Goal: Use online tool/utility: Use a website feature to perform a specific function

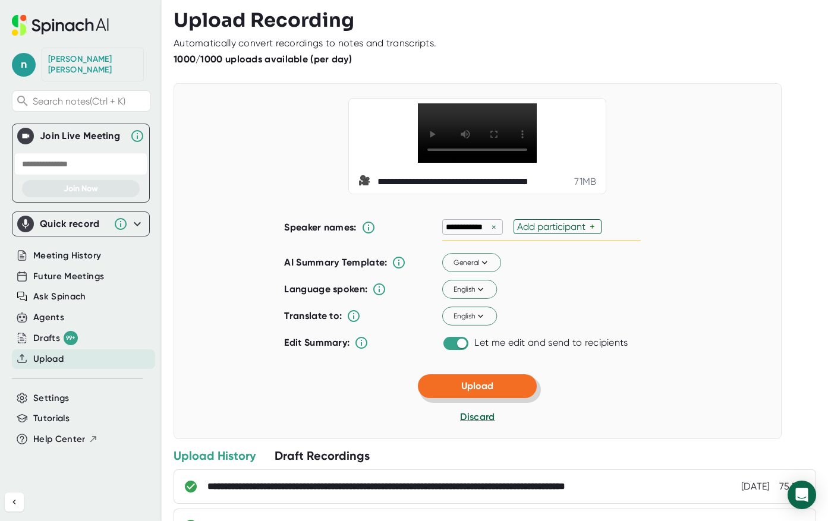
click at [472, 392] on span "Upload" at bounding box center [477, 386] width 32 height 11
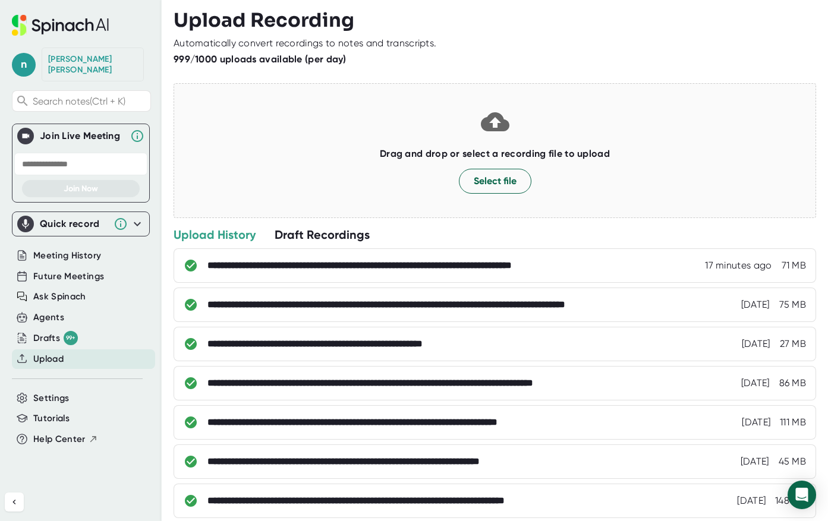
click at [573, 261] on div "**********" at bounding box center [420, 266] width 425 height 12
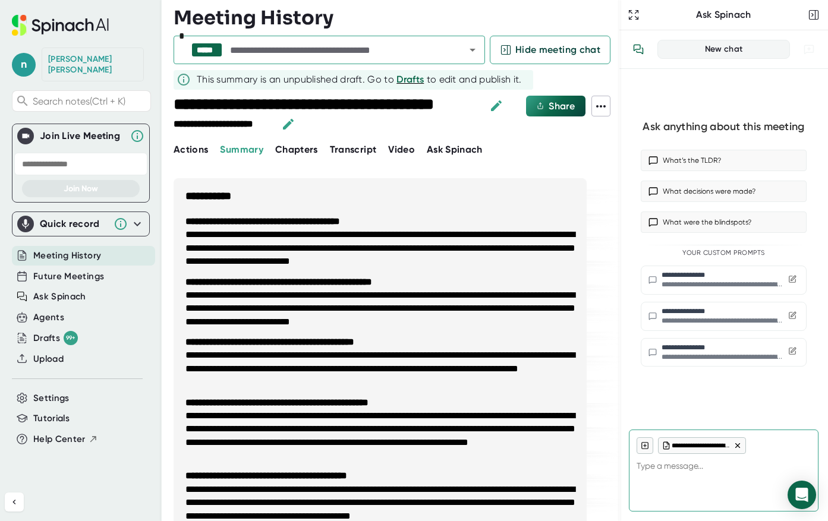
type textarea "x"
click at [498, 103] on icon "button" at bounding box center [496, 105] width 11 height 11
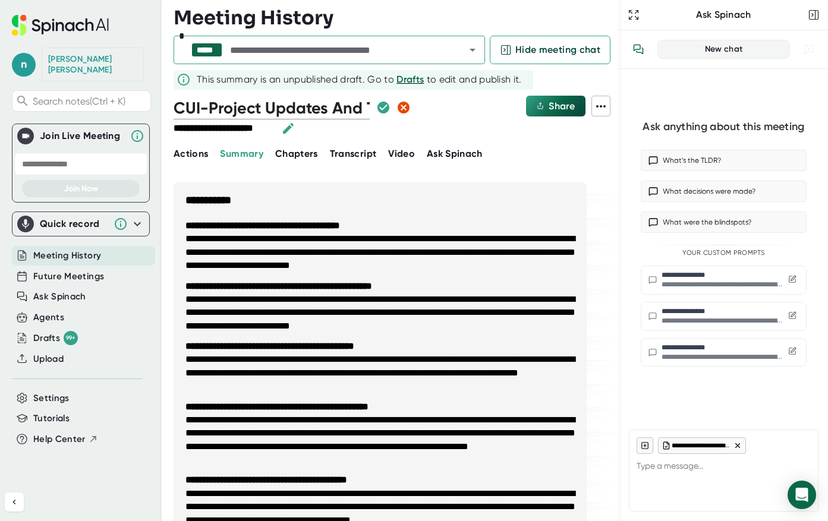
click at [139, 496] on div "n [PERSON_NAME] Search notes (Ctrl + K) Join Live Meeting Join Now Quick record…" at bounding box center [81, 260] width 162 height 521
drag, startPoint x: 275, startPoint y: 113, endPoint x: 364, endPoint y: 115, distance: 89.2
click at [364, 115] on div "CUI-Project Updates And Training Preparation" at bounding box center [293, 108] width 239 height 24
click at [346, 111] on input "CUI-Project Updates And Training Preparation" at bounding box center [272, 108] width 196 height 24
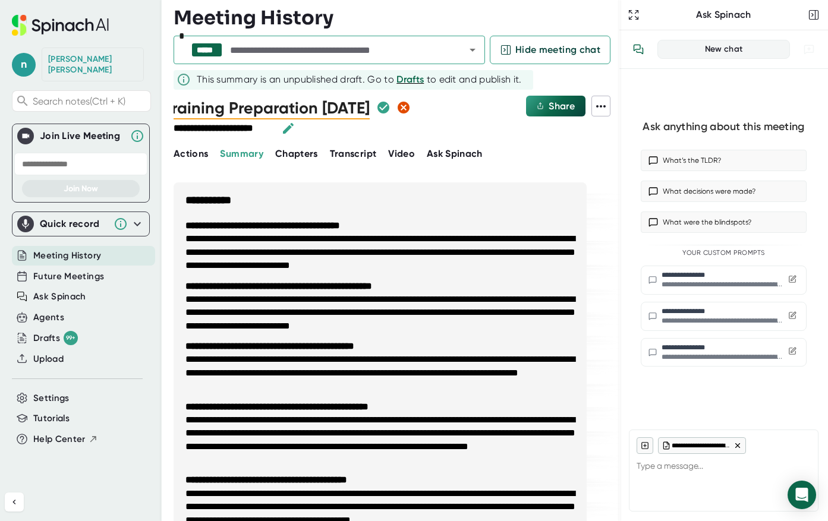
scroll to position [0, 231]
type input "CUI-Project Updates And Training Preparation [DATE]"
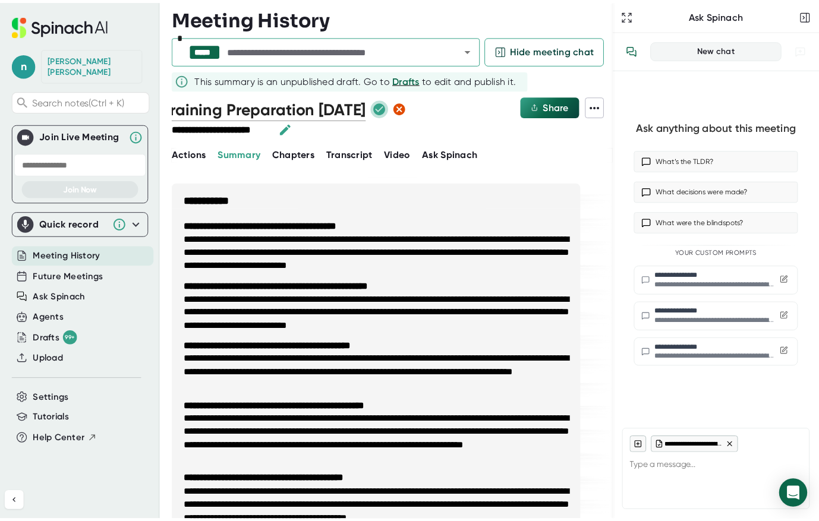
scroll to position [0, 0]
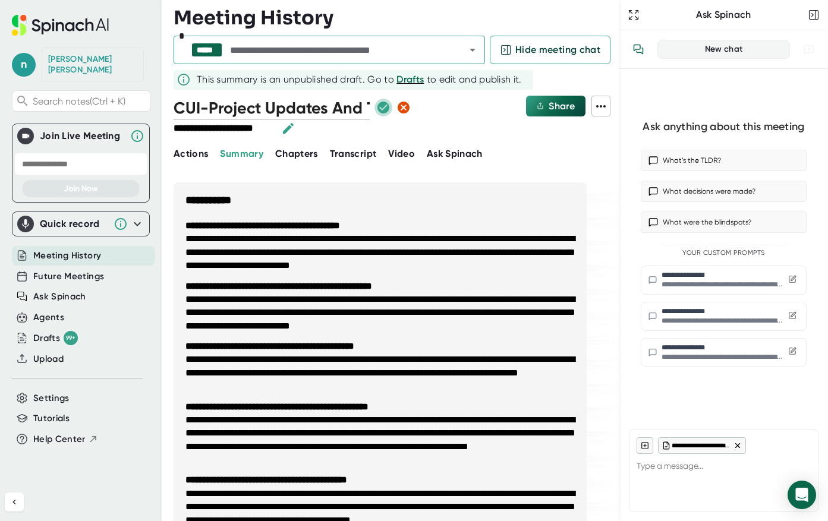
click at [378, 105] on icon "button" at bounding box center [384, 108] width 12 height 12
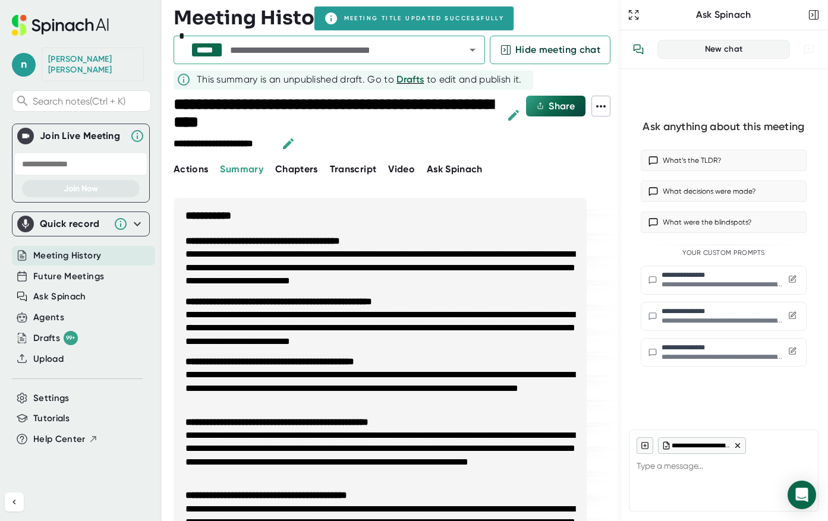
type textarea "x"
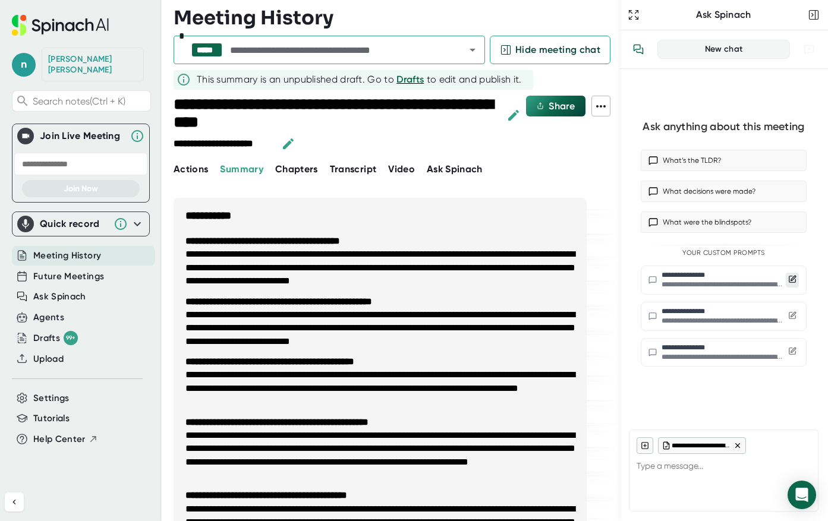
click at [791, 278] on icon at bounding box center [792, 279] width 8 height 8
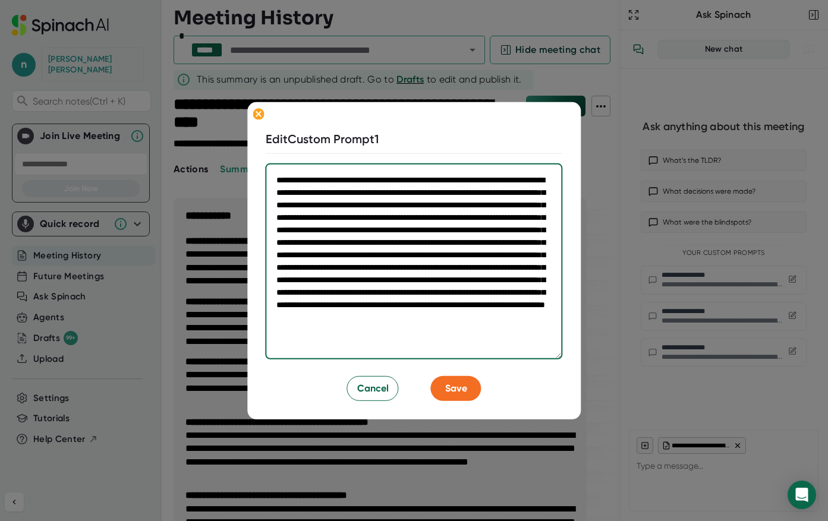
drag, startPoint x: 545, startPoint y: 344, endPoint x: 268, endPoint y: 177, distance: 324.1
click at [268, 177] on textarea "**********" at bounding box center [414, 262] width 297 height 196
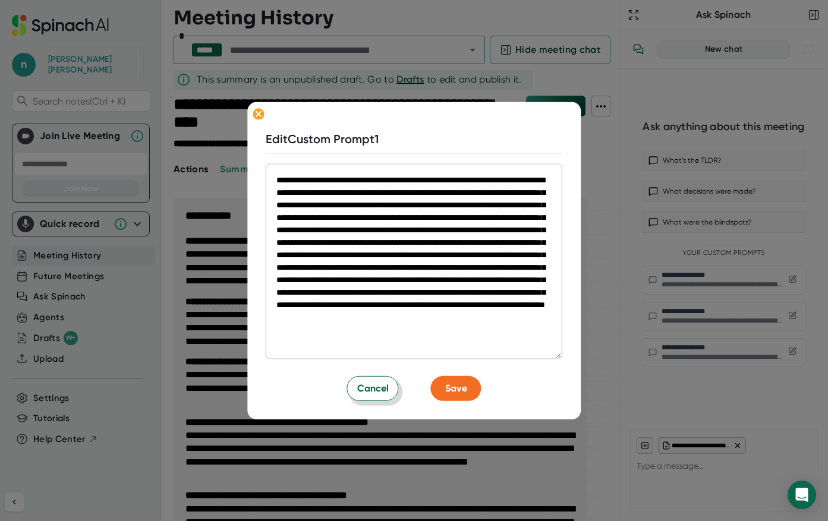
click at [356, 385] on button "Cancel" at bounding box center [373, 388] width 52 height 25
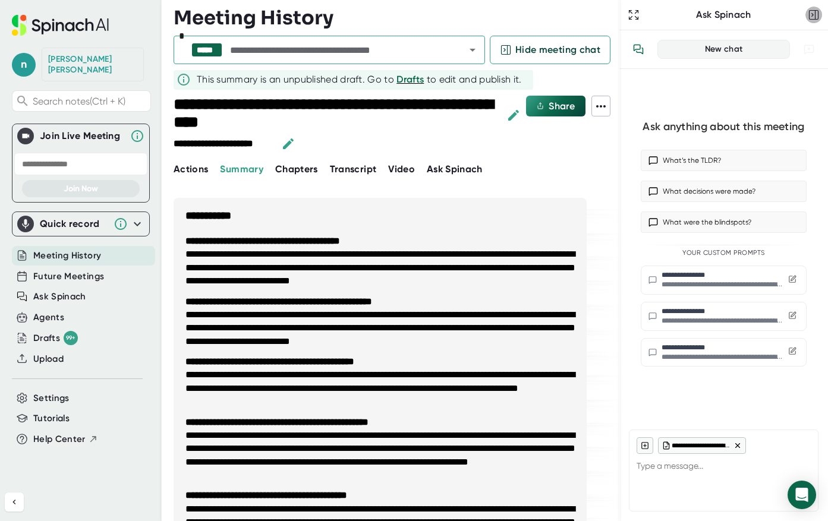
click at [819, 15] on rect "button" at bounding box center [814, 15] width 9 height 9
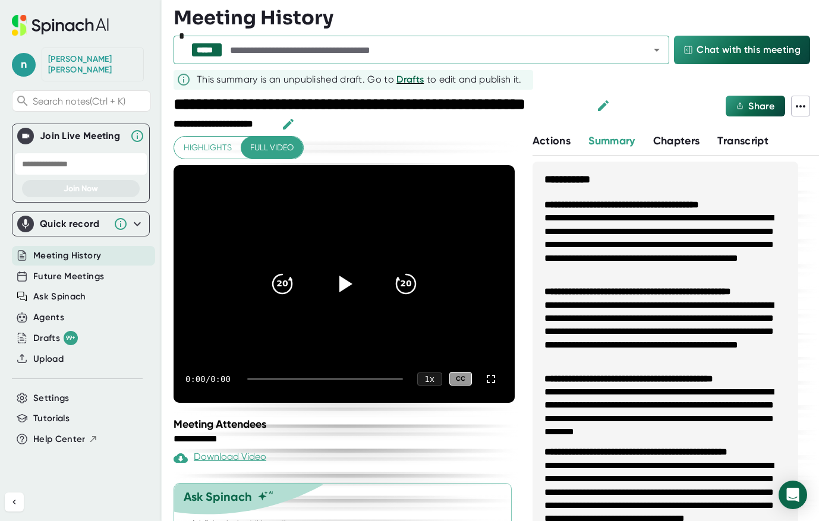
scroll to position [64, 0]
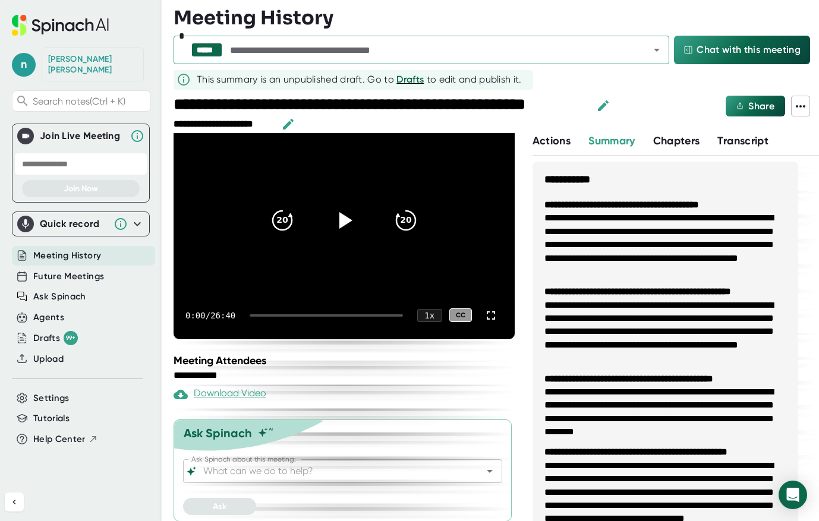
click at [276, 473] on input "Ask Spinach about this meeting:" at bounding box center [332, 471] width 263 height 17
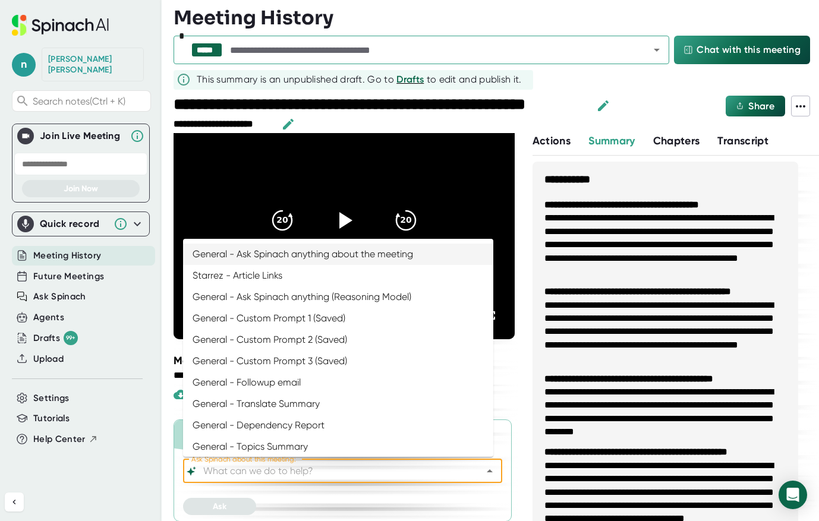
click at [357, 256] on li "General - Ask Spinach anything about the meeting" at bounding box center [338, 254] width 310 height 21
type input "General - Ask Spinach anything about the meeting"
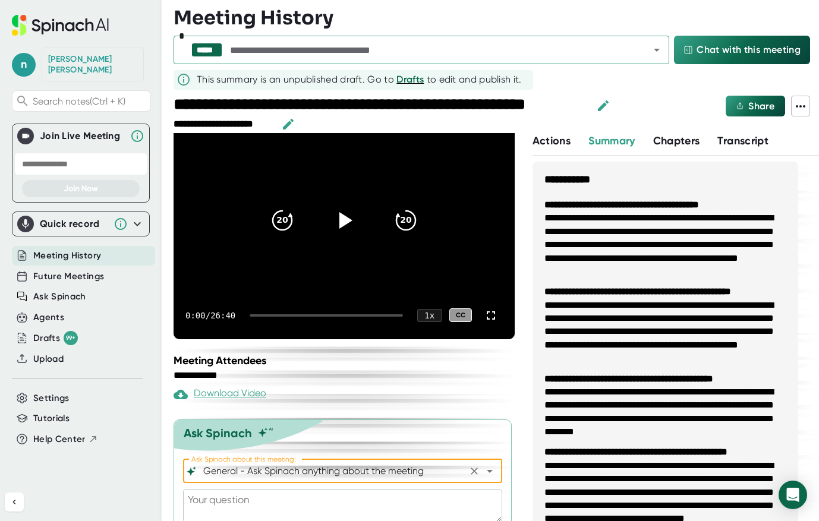
scroll to position [97, 0]
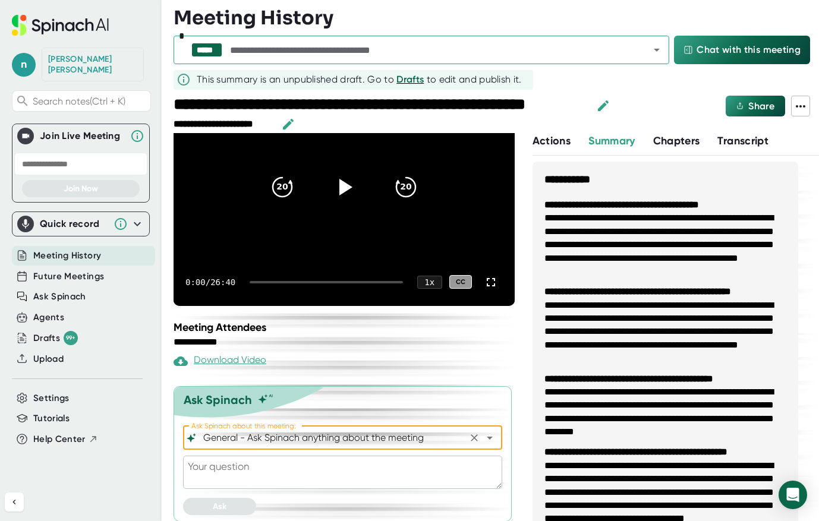
click at [218, 470] on textarea at bounding box center [342, 472] width 319 height 33
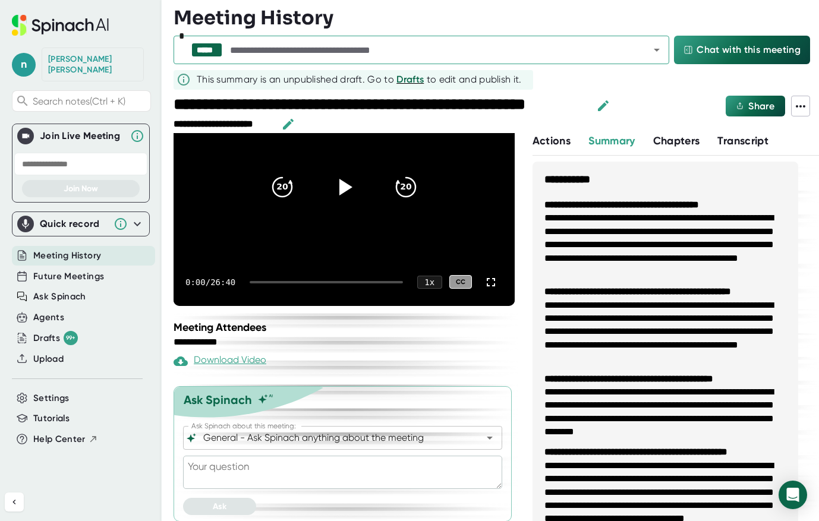
paste textarea "Acting as a StarRez Project Manager, write a summary. Notes and updates from th…"
type textarea "Acting as a StarRez Project Manager, write a summary. Notes and updates from th…"
type textarea "x"
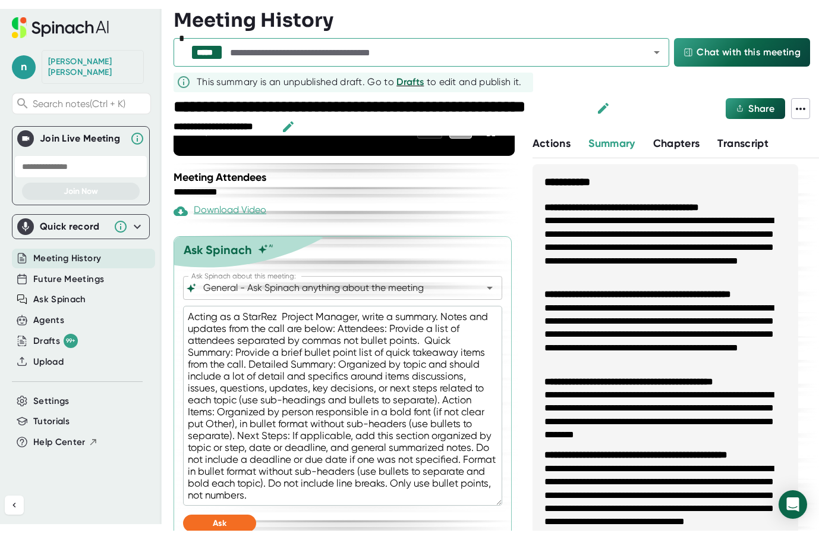
scroll to position [263, 0]
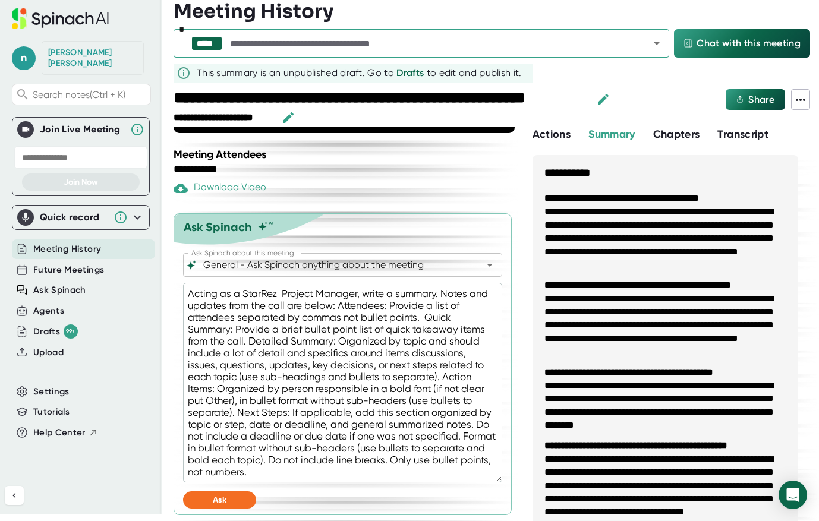
type textarea "Acting as a StarRez Project Manager, write a summary. Notes and updates from th…"
click at [228, 501] on button "Ask" at bounding box center [219, 500] width 73 height 17
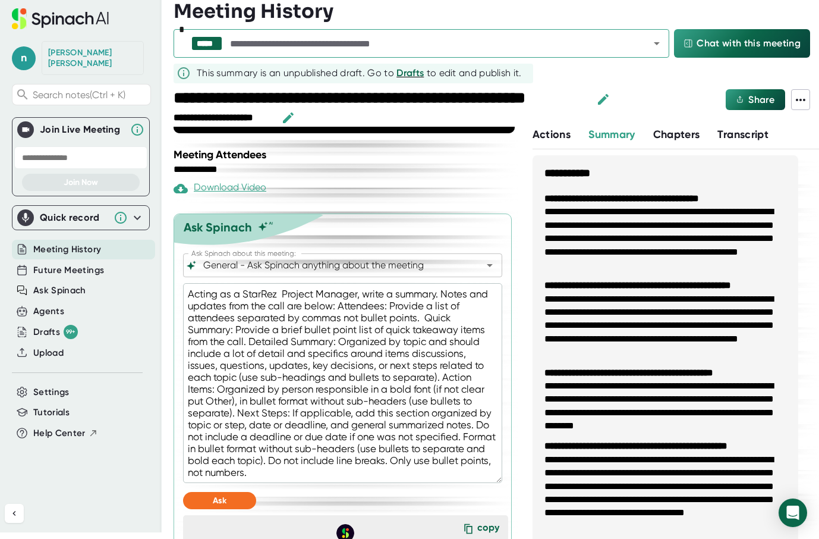
scroll to position [561, 0]
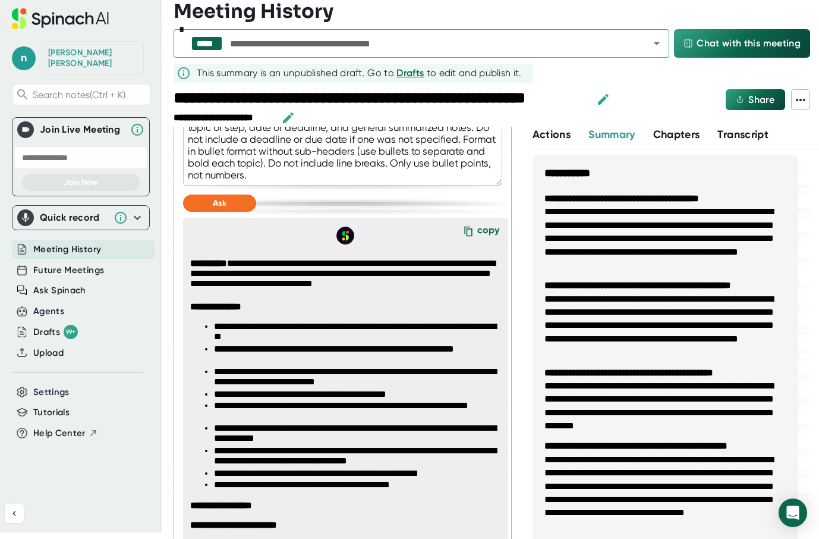
click at [479, 230] on div "copy" at bounding box center [488, 232] width 22 height 16
click at [469, 230] on div "copy" at bounding box center [483, 231] width 52 height 26
type textarea "x"
drag, startPoint x: 476, startPoint y: 228, endPoint x: 27, endPoint y: 219, distance: 448.4
click at [477, 228] on div "copy" at bounding box center [488, 232] width 22 height 16
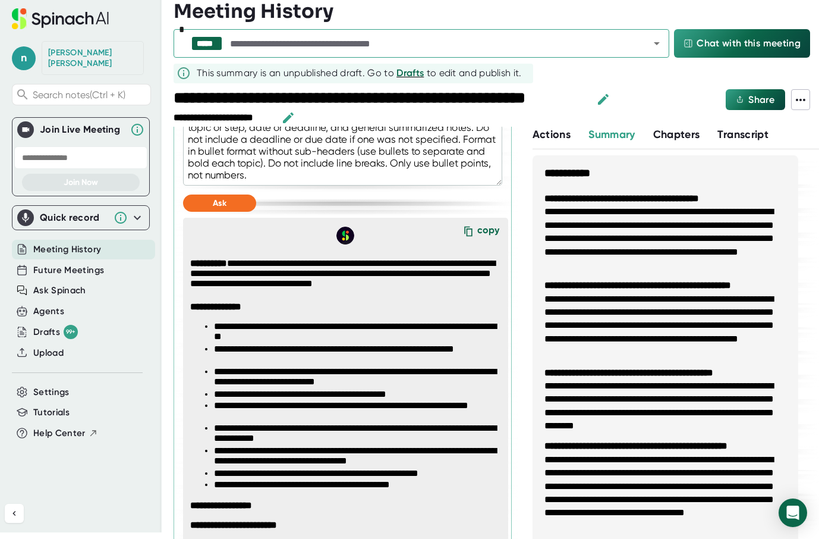
click at [739, 41] on span "Chat with this meeting" at bounding box center [749, 43] width 104 height 14
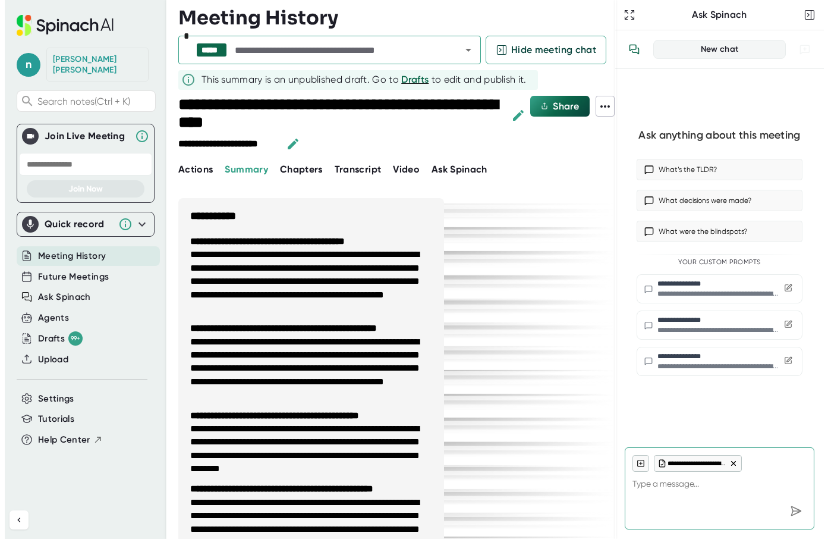
scroll to position [0, 0]
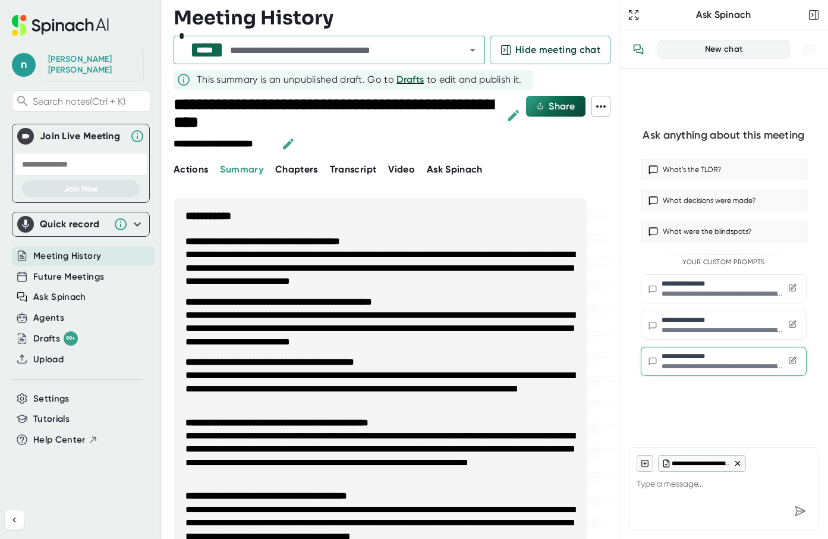
click at [771, 364] on div "**********" at bounding box center [724, 366] width 124 height 8
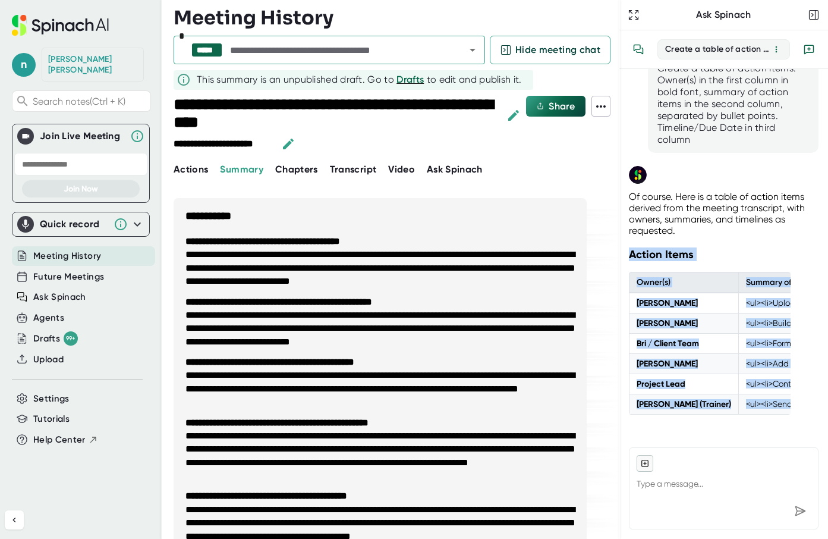
scroll to position [66, 0]
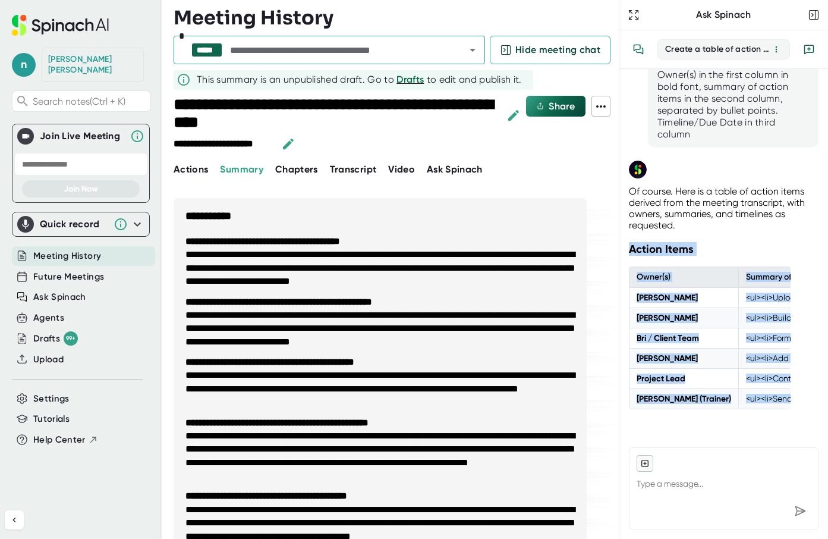
drag, startPoint x: 631, startPoint y: 249, endPoint x: 853, endPoint y: 438, distance: 291.1
click at [828, 438] on html "**********" at bounding box center [414, 269] width 828 height 539
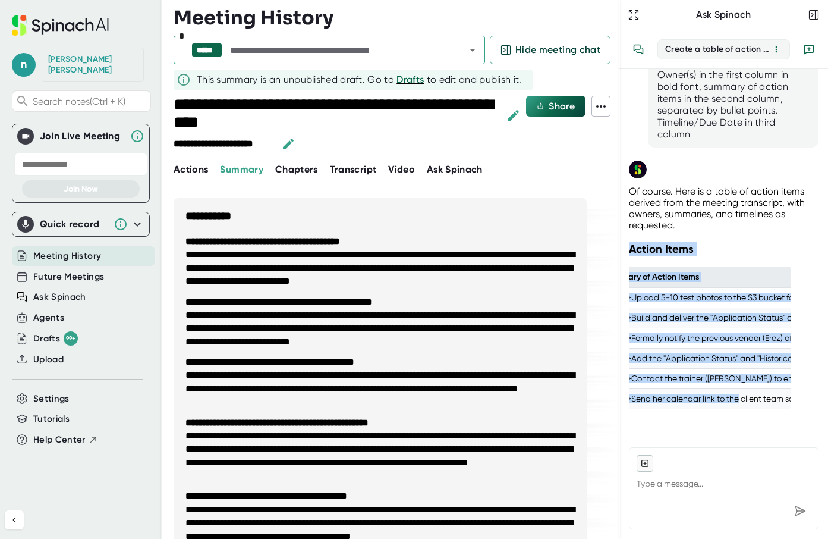
scroll to position [0, 425]
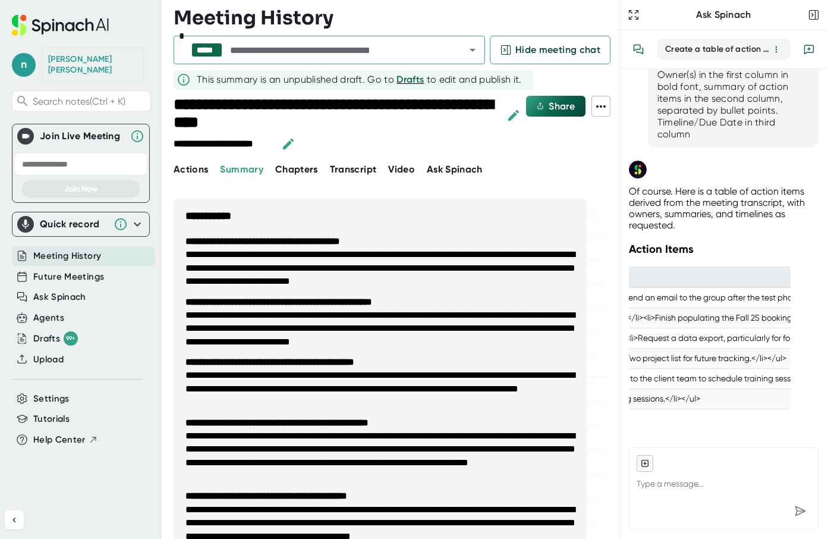
drag, startPoint x: 620, startPoint y: 61, endPoint x: 601, endPoint y: 158, distance: 98.8
click at [408, 71] on div "**********" at bounding box center [414, 269] width 828 height 539
type textarea "x"
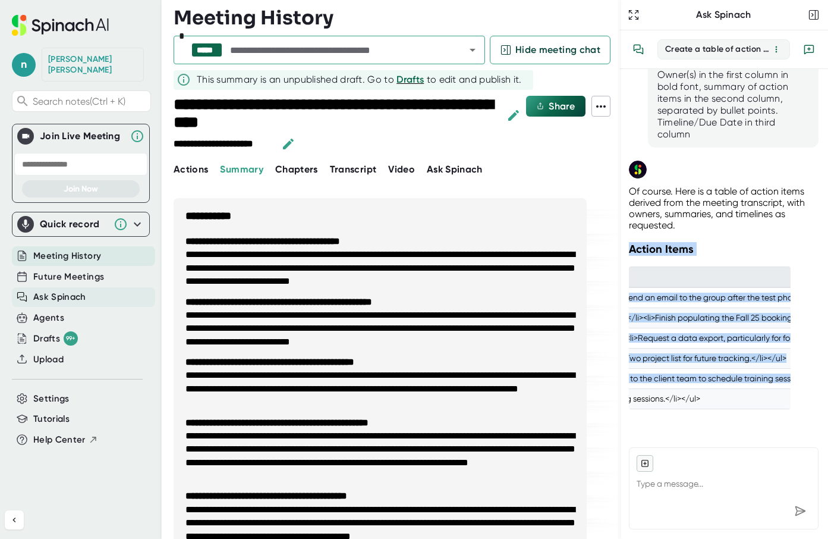
click at [61, 290] on span "Ask Spinach" at bounding box center [59, 297] width 53 height 14
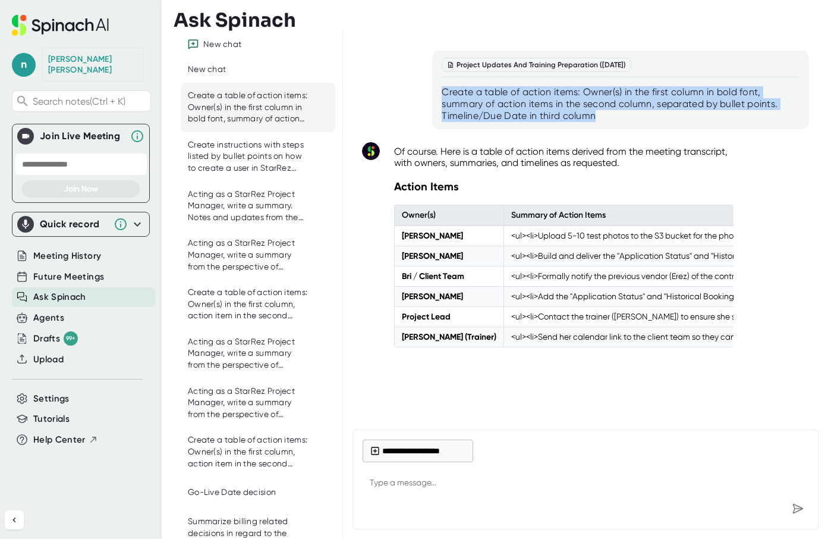
drag, startPoint x: 442, startPoint y: 90, endPoint x: 611, endPoint y: 117, distance: 170.4
click at [611, 117] on div "Create a table of action items: Owner(s) in the first column in bold font, summ…" at bounding box center [621, 104] width 358 height 36
copy div "Create a table of action items: Owner(s) in the first column in bold font, summ…"
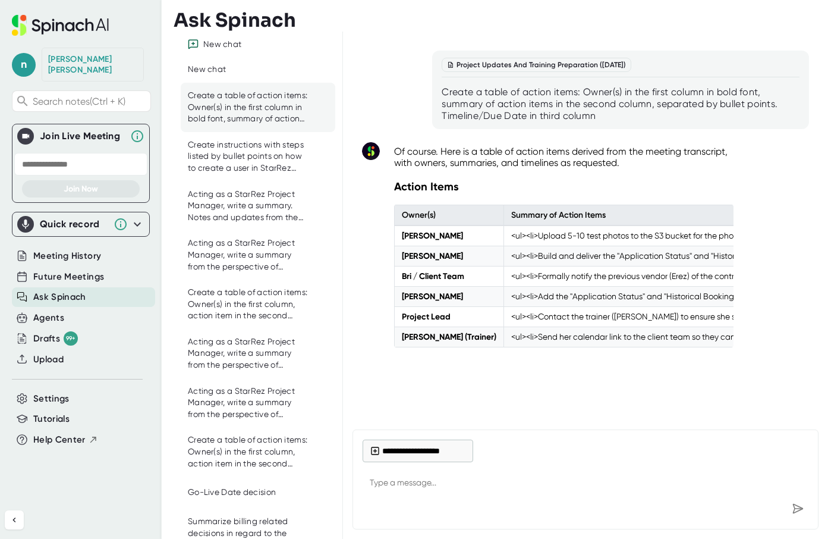
click at [511, 501] on div at bounding box center [586, 508] width 446 height 21
type textarea "x"
click at [495, 487] on textarea at bounding box center [586, 483] width 446 height 29
paste textarea "Create a table of action items: Owner(s) in the first column in bold font, summ…"
type textarea "Create a table of action items: Owner(s) in the first column in bold font, summ…"
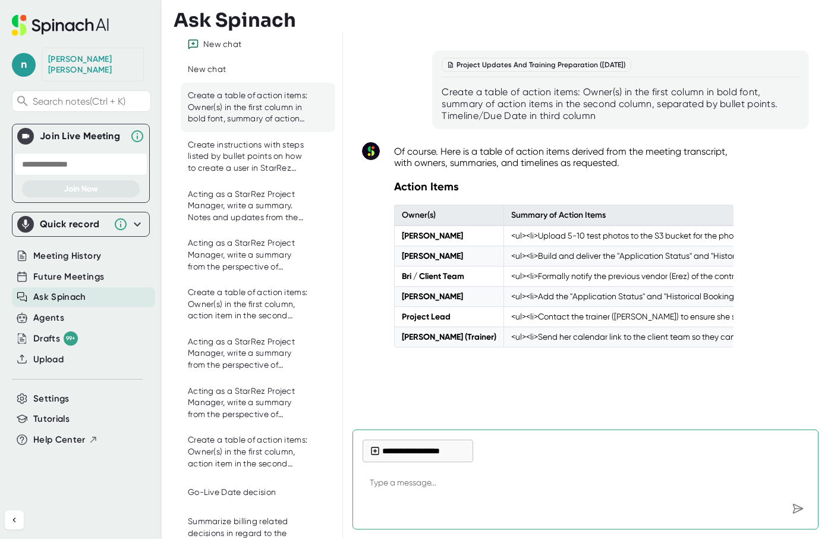
type textarea "x"
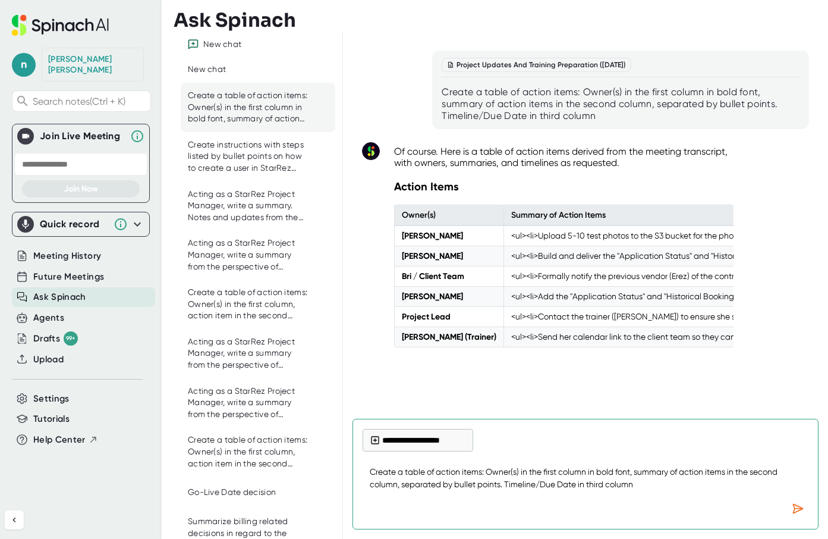
click at [736, 476] on textarea "Create a table of action items: Owner(s) in the first column in bold font, summ…" at bounding box center [586, 477] width 446 height 39
click at [733, 472] on textarea "Create a table of action items: Owner(s) in the first column in bold font, summ…" at bounding box center [586, 477] width 446 height 39
type textarea "Create a table of action items: Owner(s) in the first column in bold font, summ…"
type textarea "x"
type textarea "Create a table of action items: Owner(s) in the first column in bold font, summ…"
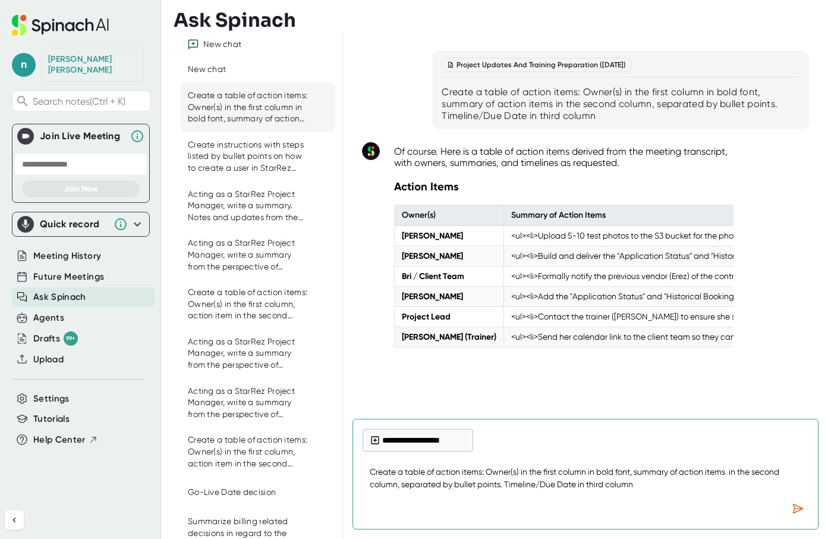
type textarea "x"
type textarea "Create a table of action items: Owner(s) in the first column in bold font, summ…"
type textarea "x"
type textarea "Create a table of action items: Owner(s) in the first column in bold font, summ…"
type textarea "x"
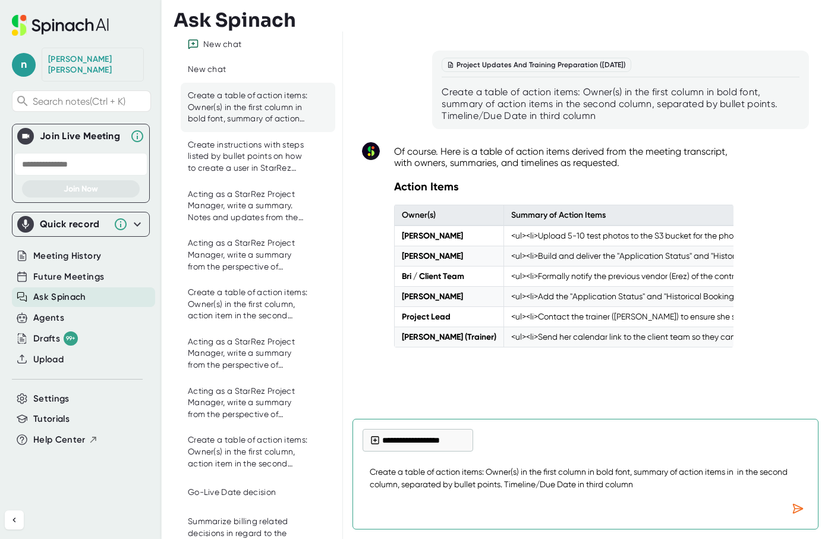
type textarea "Create a table of action items: Owner(s) in the first column in bold font, summ…"
type textarea "x"
type textarea "Create a table of action items: Owner(s) in the first column in bold font, summ…"
type textarea "x"
type textarea "Create a table of action items: Owner(s) in the first column in bold font, summ…"
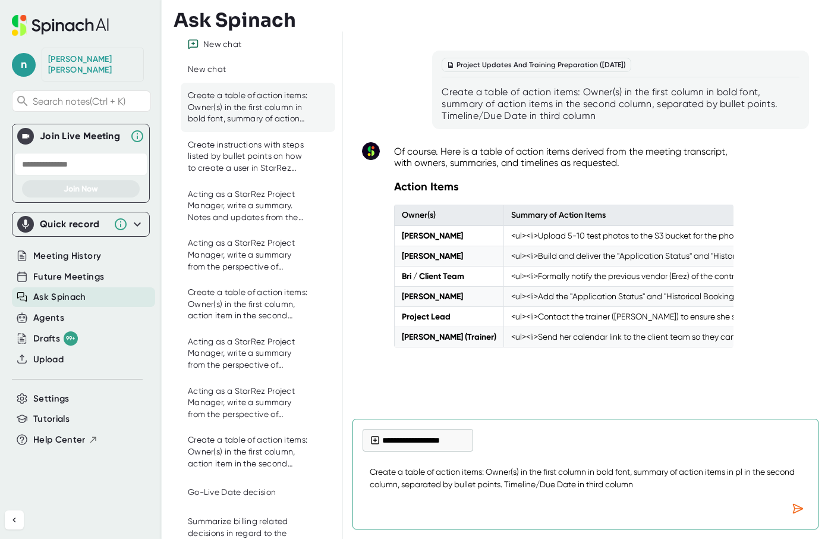
type textarea "x"
type textarea "Create a table of action items: Owner(s) in the first column in bold font, summ…"
type textarea "x"
type textarea "Create a table of action items: Owner(s) in the first column in bold font, summ…"
type textarea "x"
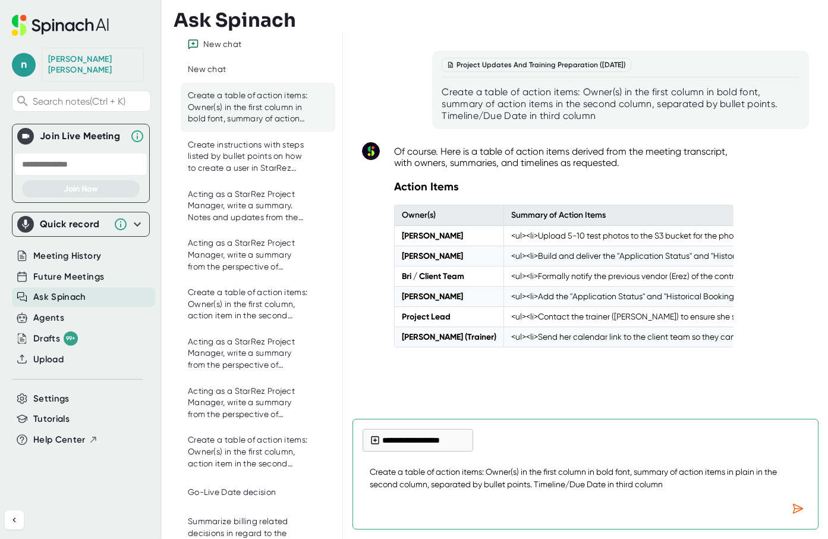
type textarea "Create a table of action items: Owner(s) in the first column in bold font, summ…"
type textarea "x"
type textarea "Create a table of action items: Owner(s) in the first column in bold font, summ…"
type textarea "x"
type textarea "Create a table of action items: Owner(s) in the first column in bold font, summ…"
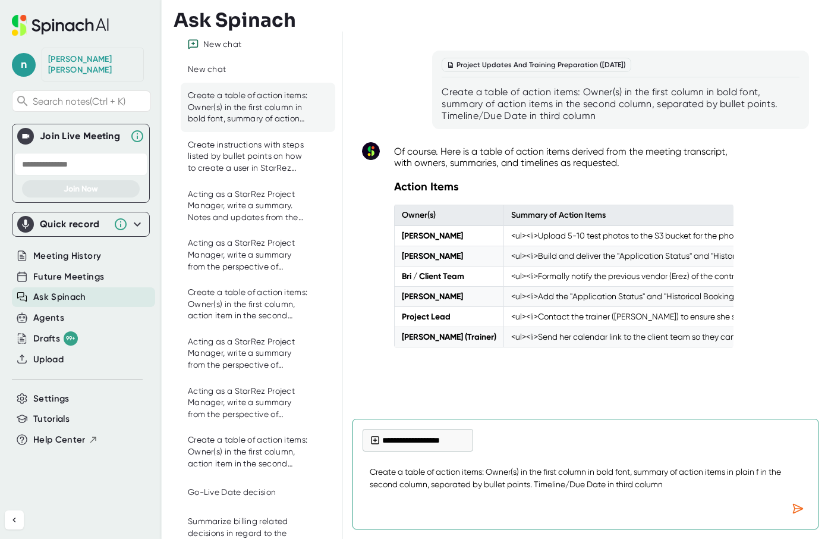
type textarea "x"
type textarea "Create a table of action items: Owner(s) in the first column in bold font, summ…"
type textarea "x"
type textarea "Create a table of action items: Owner(s) in the first column in bold font, summ…"
type textarea "x"
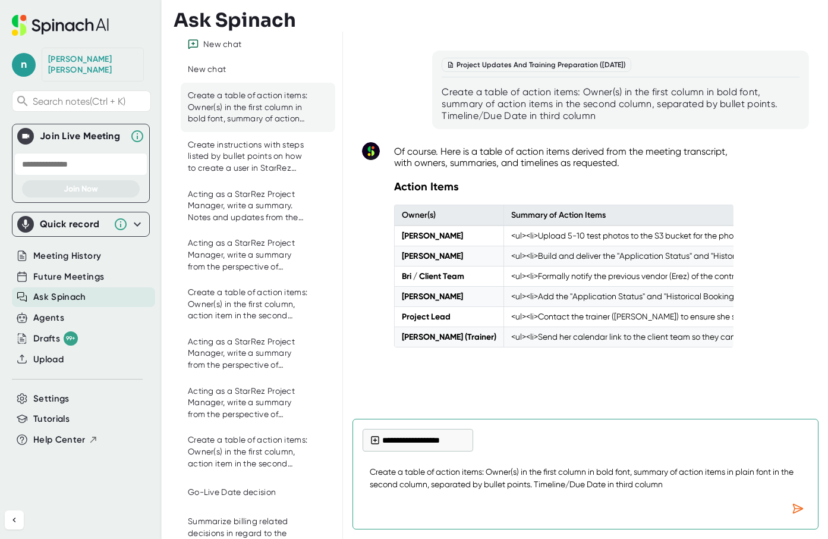
drag, startPoint x: 736, startPoint y: 474, endPoint x: 769, endPoint y: 471, distance: 33.4
click at [774, 473] on textarea "Create a table of action items: Owner(s) in the first column in bold font, summ…" at bounding box center [586, 477] width 446 height 39
type textarea "Create a table of action items: Owner(s) in the first column in bold font, summ…"
type textarea "x"
type textarea "Create a table of action items: Owner(s) in the first column in bold font, summ…"
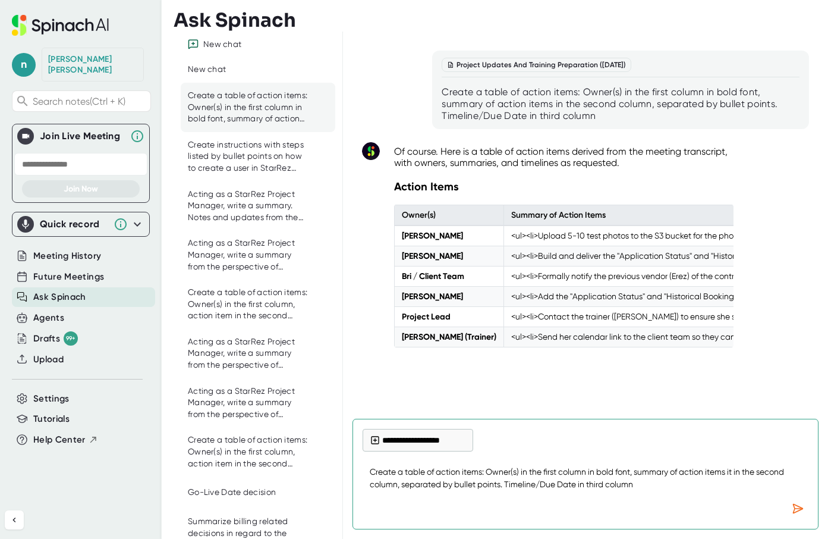
type textarea "x"
type textarea "Create a table of action items: Owner(s) in the first column in bold font, summ…"
type textarea "x"
type textarea "Create a table of action items: Owner(s) in the first column in bold font, summ…"
type textarea "x"
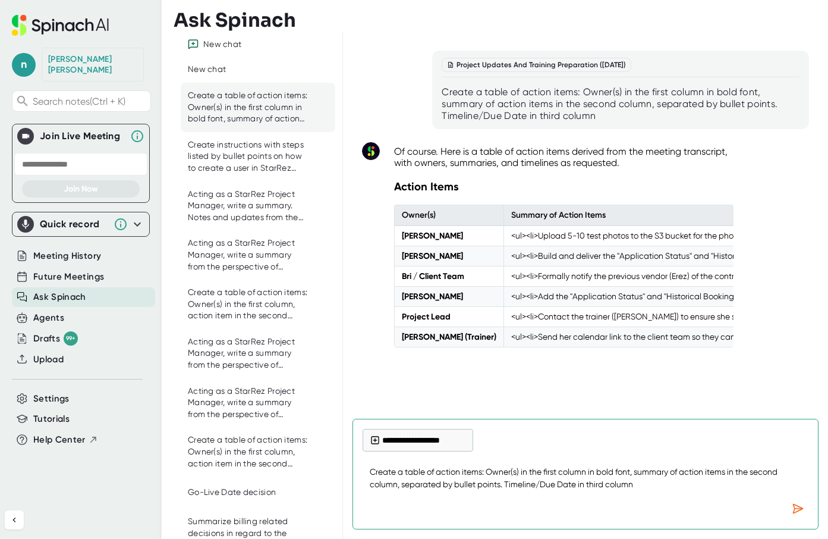
click at [396, 486] on textarea "Create a table of action items: Owner(s) in the first column in bold font, summ…" at bounding box center [586, 477] width 446 height 39
type textarea "Create a table of action items: Owner(s) in the first column in bold font, summ…"
type textarea "x"
type textarea "Create a table of action items: Owner(s) in the first column in bold font, summ…"
type textarea "x"
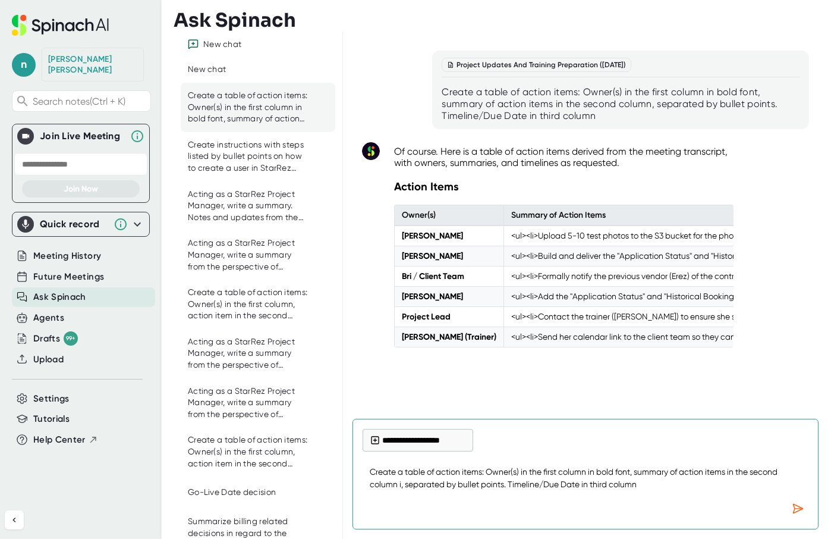
type textarea "Create a table of action items: Owner(s) in the first column in bold font, summ…"
type textarea "x"
type textarea "Create a table of action items: Owner(s) in the first column in bold font, summ…"
type textarea "x"
type textarea "Create a table of action items: Owner(s) in the first column in bold font, summ…"
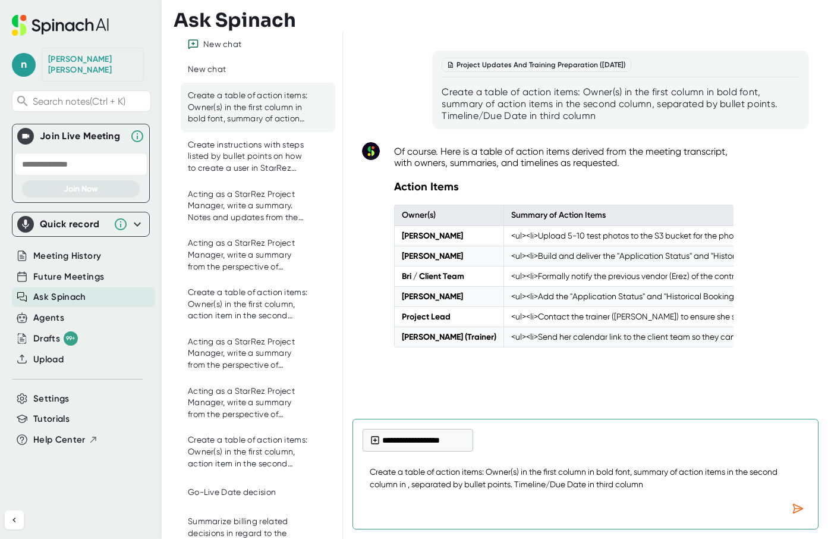
type textarea "x"
type textarea "Create a table of action items: Owner(s) in the first column in bold font, summ…"
type textarea "x"
type textarea "Create a table of action items: Owner(s) in the first column in bold font, summ…"
type textarea "x"
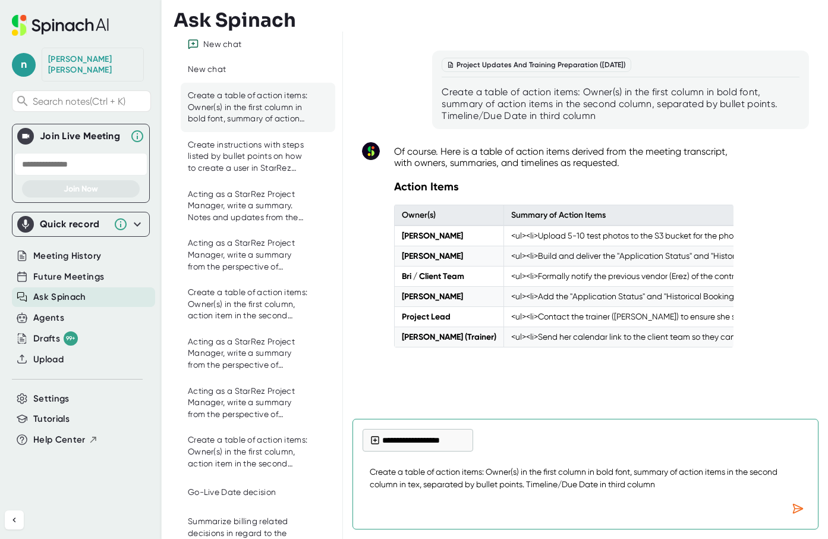
type textarea "Create a table of action items: Owner(s) in the first column in bold font, summ…"
type textarea "x"
type textarea "Create a table of action items: Owner(s) in the first column in bold font, summ…"
type textarea "x"
type textarea "Create a table of action items: Owner(s) in the first column in bold font, summ…"
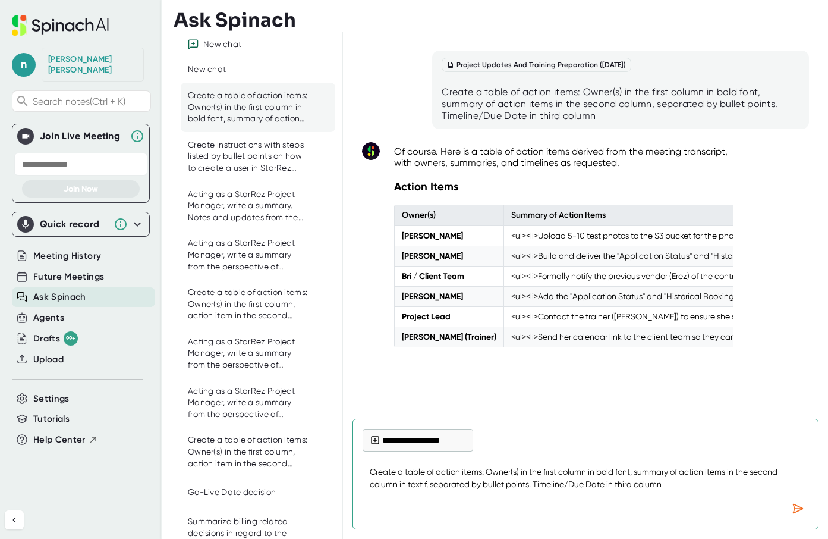
type textarea "x"
type textarea "Create a table of action items: Owner(s) in the first column in bold font, summ…"
type textarea "x"
type textarea "Create a table of action items: Owner(s) in the first column in bold font, summ…"
type textarea "x"
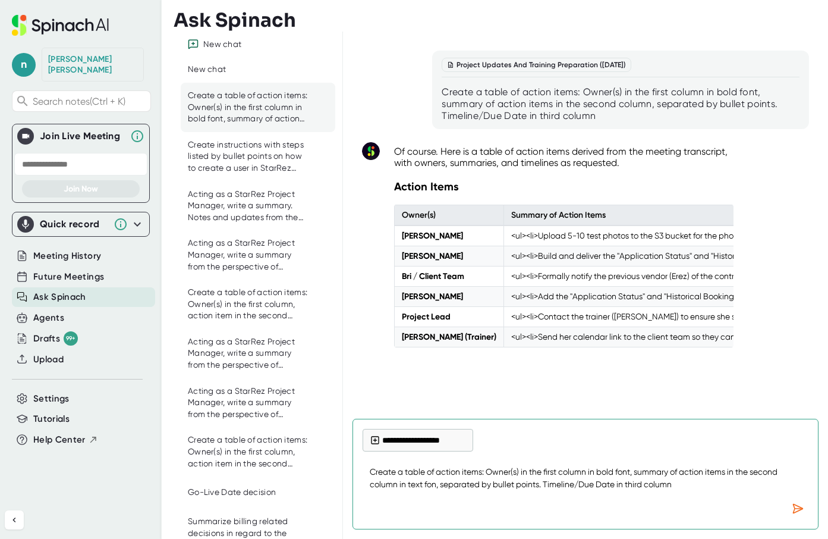
type textarea "Create a table of action items: Owner(s) in the first column in bold font, summ…"
type textarea "x"
type textarea "Create a table of action items: Owner(s) in the first column in bold font, summ…"
type textarea "x"
type textarea "Create a table of action items: Owner(s) in the first column in bold font, summ…"
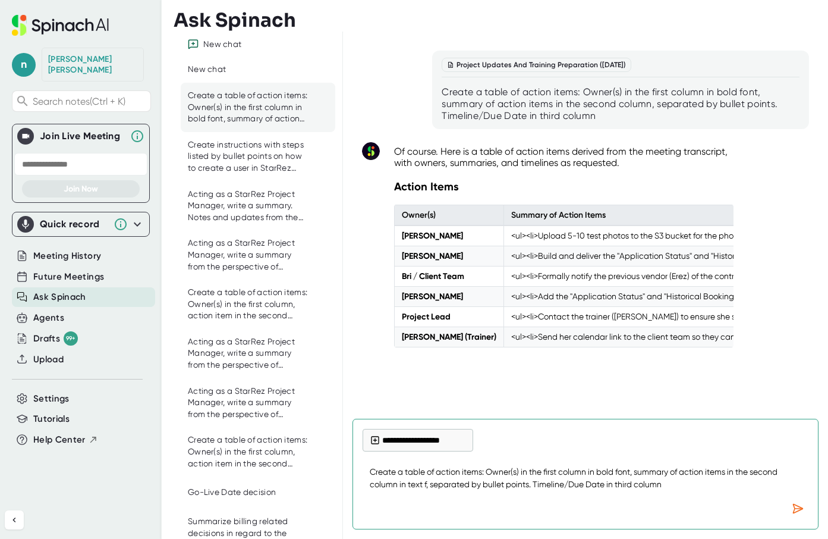
type textarea "x"
type textarea "Create a table of action items: Owner(s) in the first column in bold font, summ…"
type textarea "x"
type textarea "Create a table of action items: Owner(s) in the first column in bold font, summ…"
type textarea "x"
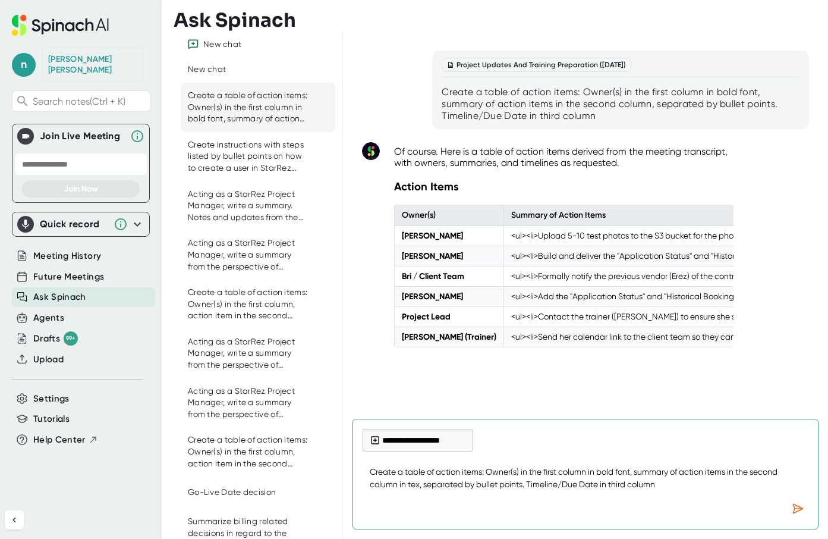
type textarea "Create a table of action items: Owner(s) in the first column in bold font, summ…"
type textarea "x"
type textarea "Create a table of action items: Owner(s) in the first column in bold font, summ…"
type textarea "x"
type textarea "Create a table of action items: Owner(s) in the first column in bold font, summ…"
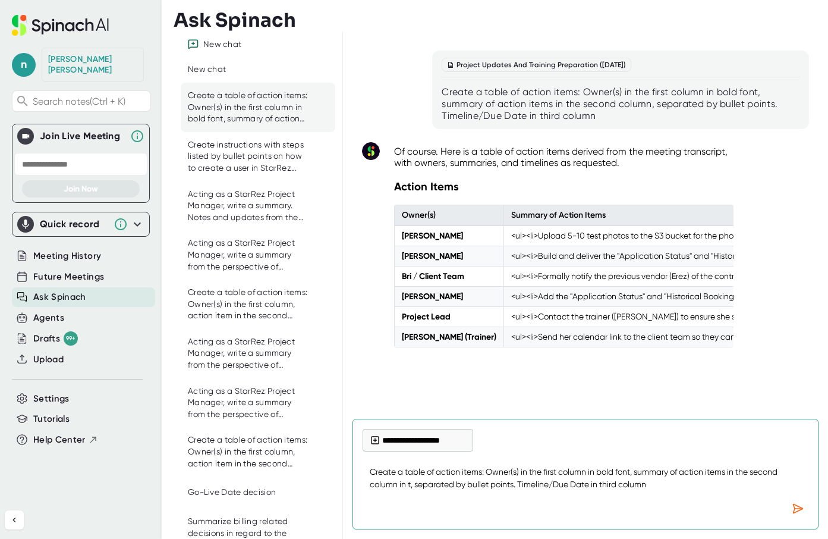
type textarea "x"
type textarea "Create a table of action items: Owner(s) in the first column in bold font, summ…"
type textarea "x"
type textarea "Create a table of action items: Owner(s) in the first column in bold font, summ…"
type textarea "x"
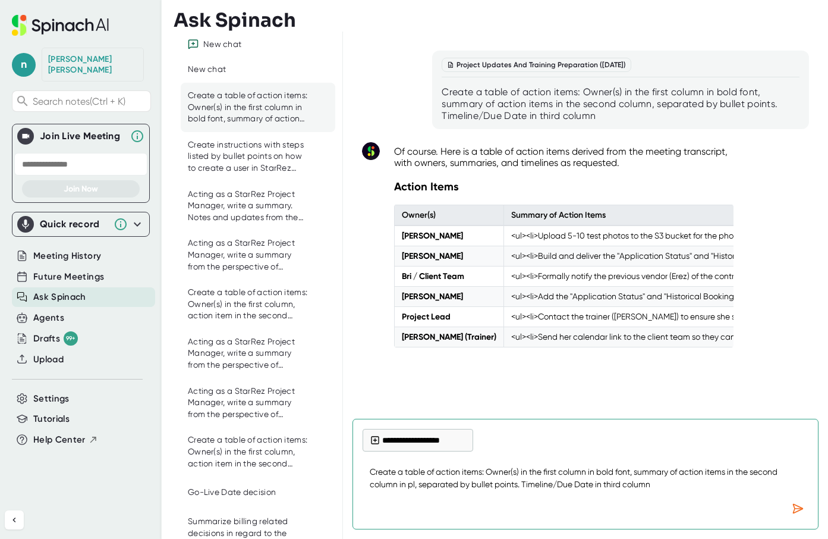
type textarea "Create a table of action items: Owner(s) in the first column in bold font, summ…"
type textarea "x"
type textarea "Create a table of action items: Owner(s) in the first column in bold font, summ…"
type textarea "x"
type textarea "Create a table of action items: Owner(s) in the first column in bold font, summ…"
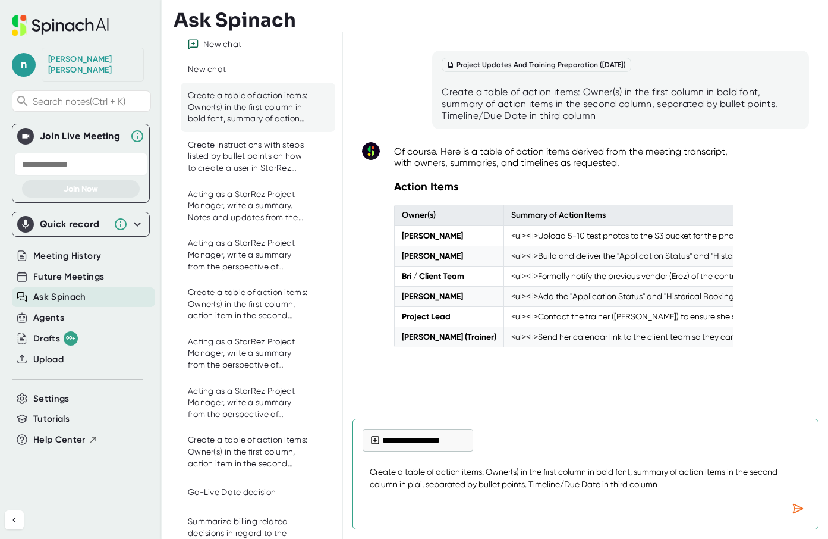
type textarea "x"
type textarea "Create a table of action items: Owner(s) in the first column in bold font, summ…"
type textarea "x"
type textarea "Create a table of action items: Owner(s) in the first column in bold font, summ…"
type textarea "x"
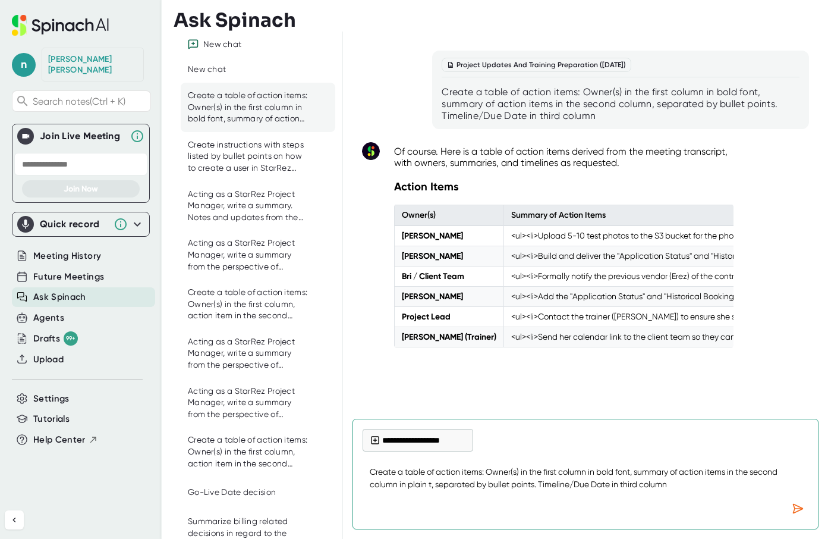
type textarea "Create a table of action items: Owner(s) in the first column in bold font, summ…"
type textarea "x"
type textarea "Create a table of action items: Owner(s) in the first column in bold font, summ…"
type textarea "x"
type textarea "Create a table of action items: Owner(s) in the first column in bold font, summ…"
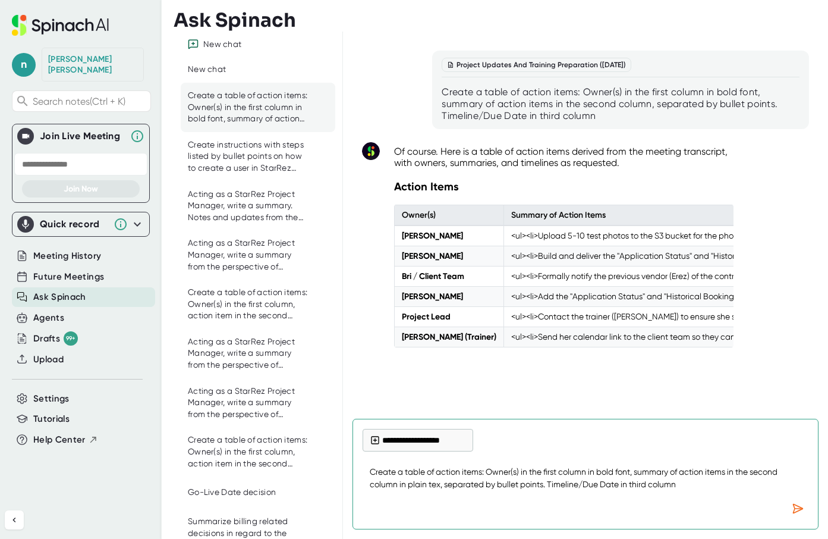
type textarea "x"
drag, startPoint x: 548, startPoint y: 485, endPoint x: 454, endPoint y: 486, distance: 94.6
click at [454, 486] on textarea "Create a table of action items: Owner(s) in the first column in bold font, summ…" at bounding box center [586, 477] width 446 height 39
type textarea "Create a table of action items: Owner(s) in the first column in bold font, summ…"
type textarea "x"
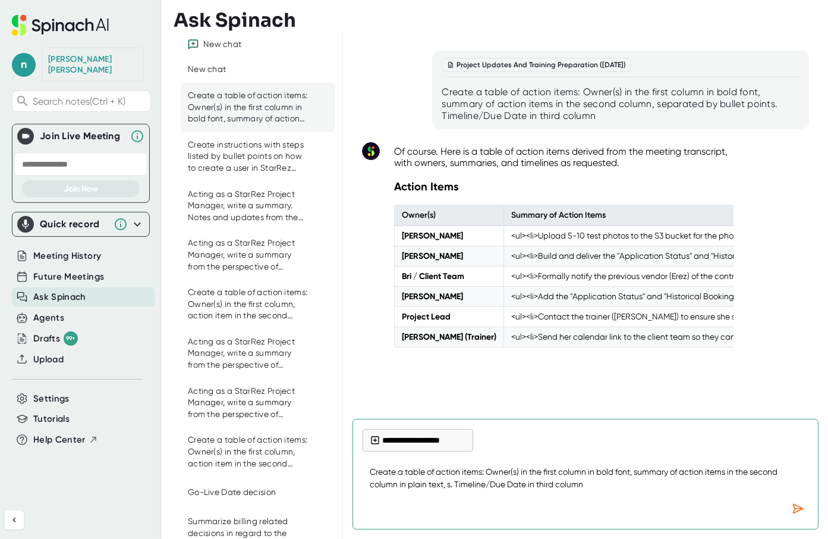
type textarea "Create a table of action items: Owner(s) in the first column in bold font, summ…"
type textarea "x"
type textarea "Create a table of action items: Owner(s) in the first column in bold font, summ…"
type textarea "x"
type textarea "Create a table of action items: Owner(s) in the first column in bold font, summ…"
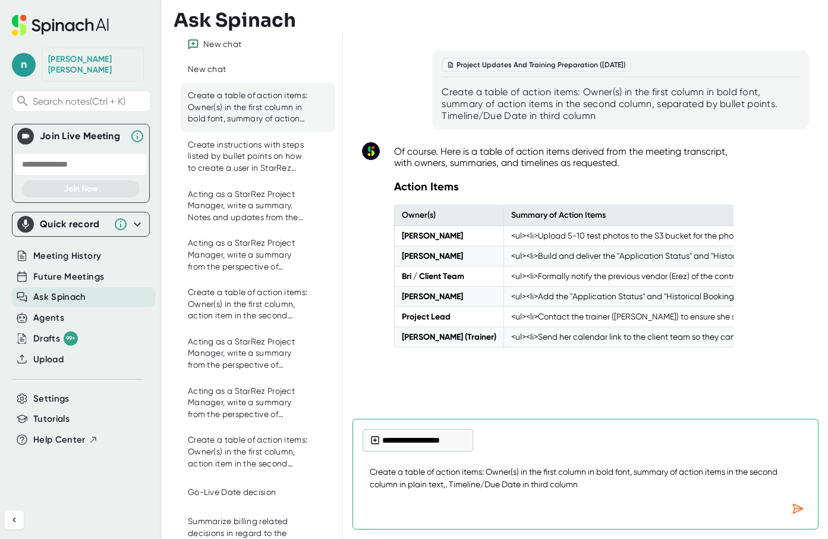
type textarea "x"
type textarea "Create a table of action items: Owner(s) in the first column in bold font, summ…"
type textarea "x"
click at [798, 510] on icon "Send message" at bounding box center [798, 508] width 12 height 12
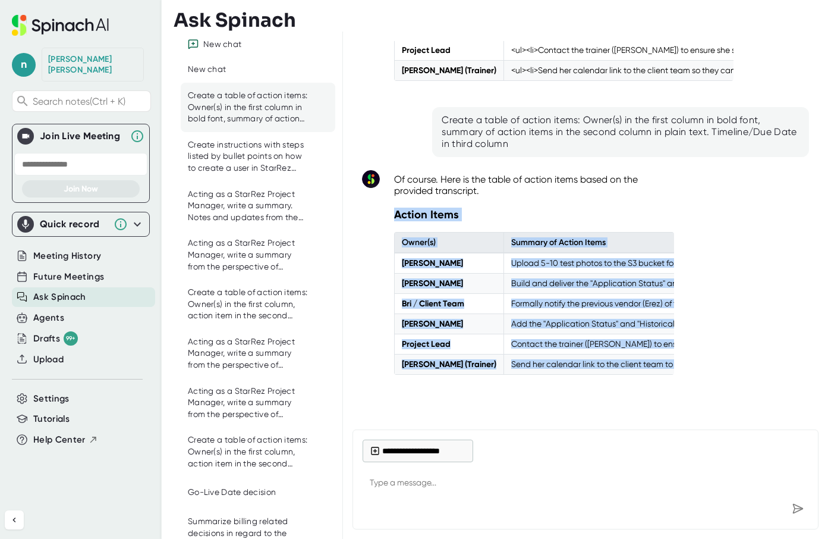
drag, startPoint x: 690, startPoint y: 357, endPoint x: 392, endPoint y: 206, distance: 334.8
click at [392, 206] on div "Of course. Here is the table of action items based on the provided transcript. …" at bounding box center [560, 278] width 350 height 225
copy div "Action Items Owner(s) Summary of Action Items Timeline / Due Date [PERSON_NAME]…"
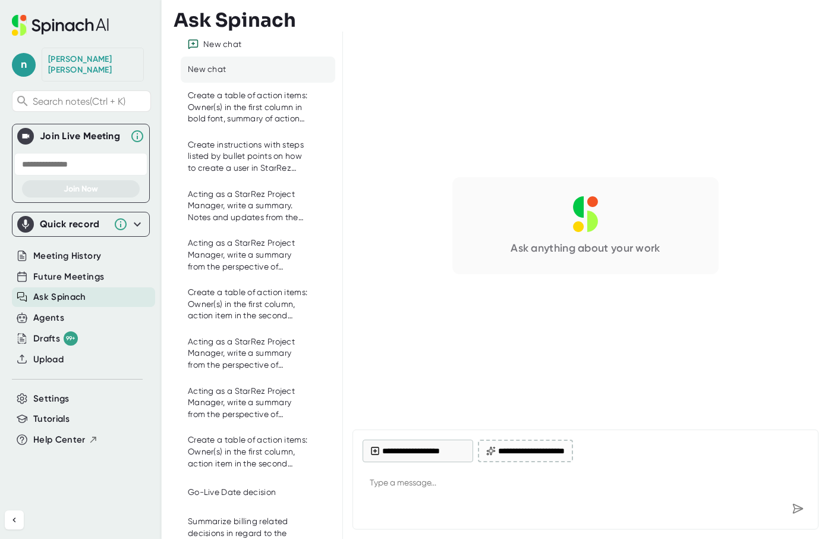
type textarea "x"
